Goal: Find specific page/section: Find specific page/section

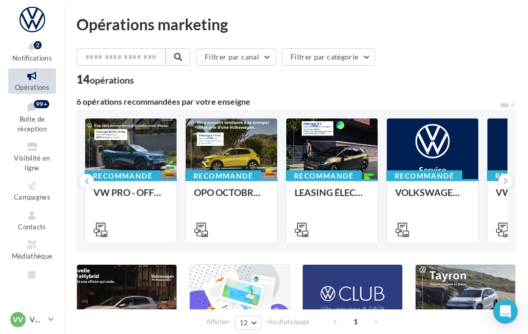
click at [42, 321] on p "VW VELIZY" at bounding box center [37, 320] width 14 height 10
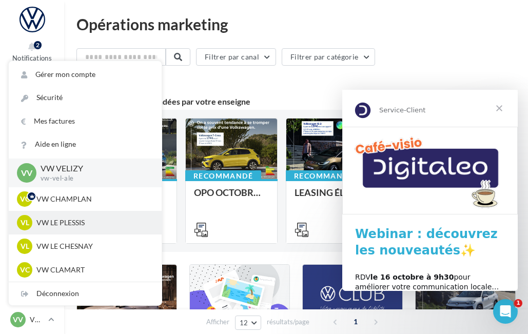
click at [75, 220] on p "VW LE PLESSIS" at bounding box center [92, 223] width 113 height 10
